Goal: Communication & Community: Answer question/provide support

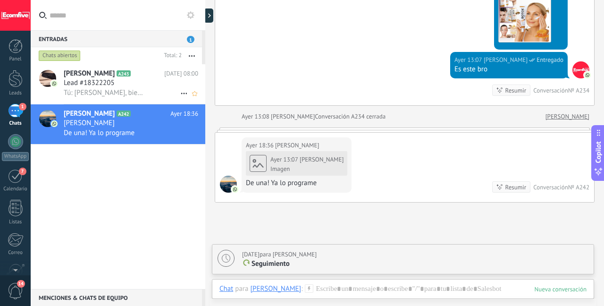
scroll to position [1901, 0]
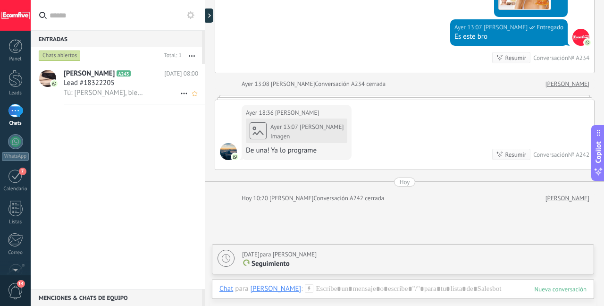
click at [134, 92] on span "Tú: [PERSON_NAME], bien y tu?" at bounding box center [105, 92] width 83 height 9
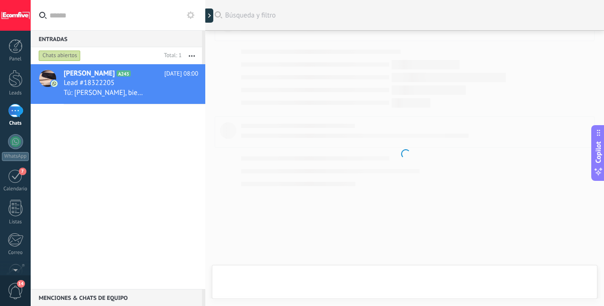
scroll to position [43, 0]
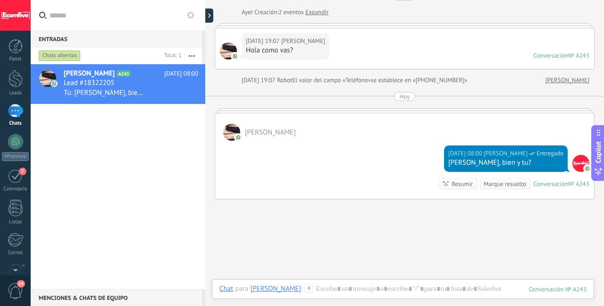
click at [501, 185] on div "Marque resuelto" at bounding box center [505, 183] width 42 height 9
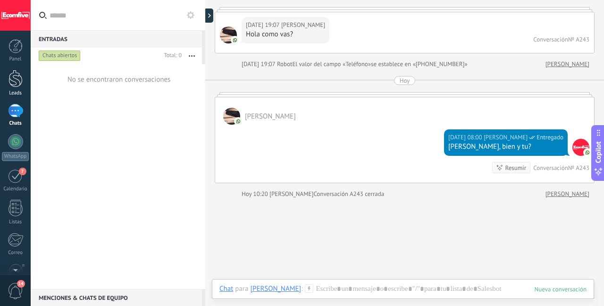
click at [3, 86] on link "Leads" at bounding box center [15, 83] width 31 height 26
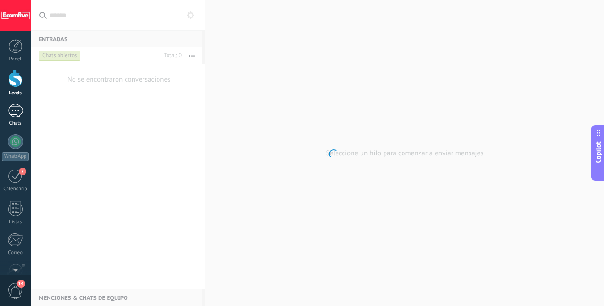
click at [11, 111] on div "1" at bounding box center [15, 111] width 15 height 14
